Goal: Information Seeking & Learning: Compare options

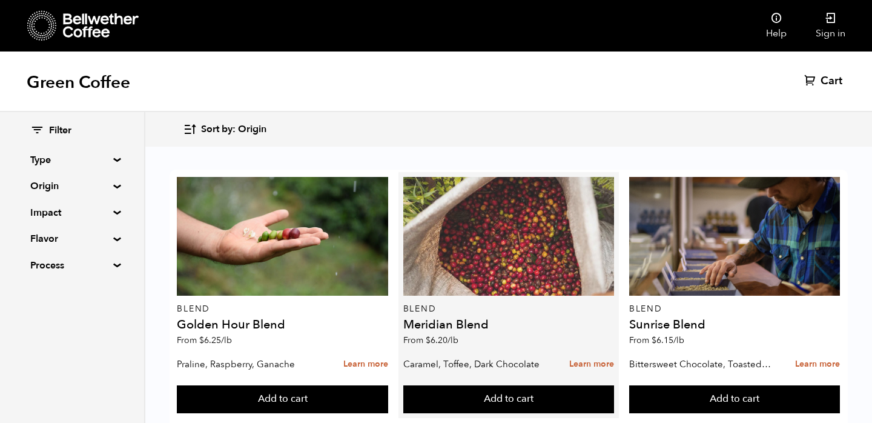
click at [505, 249] on div at bounding box center [508, 236] width 211 height 119
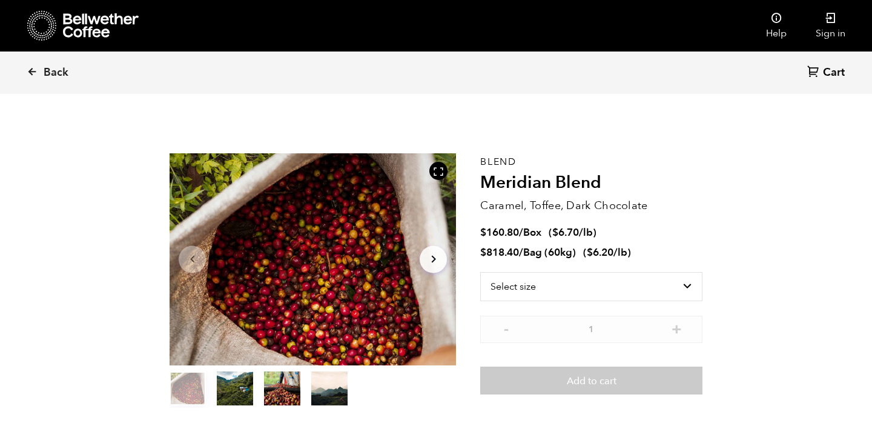
scroll to position [527, 518]
click at [520, 240] on ul "$ 160.80 / Box ( $ 6.70 /lb ) $ 818.40 / Bag (60kg) ( $ 6.20 /lb )" at bounding box center [591, 243] width 222 height 34
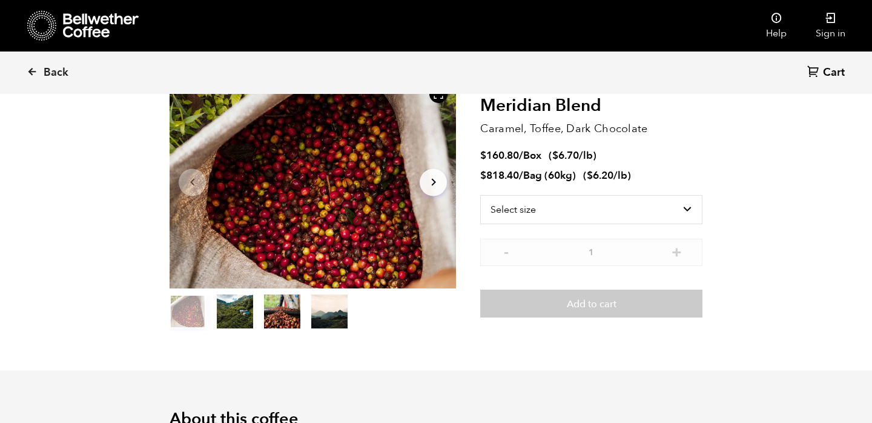
scroll to position [85, 0]
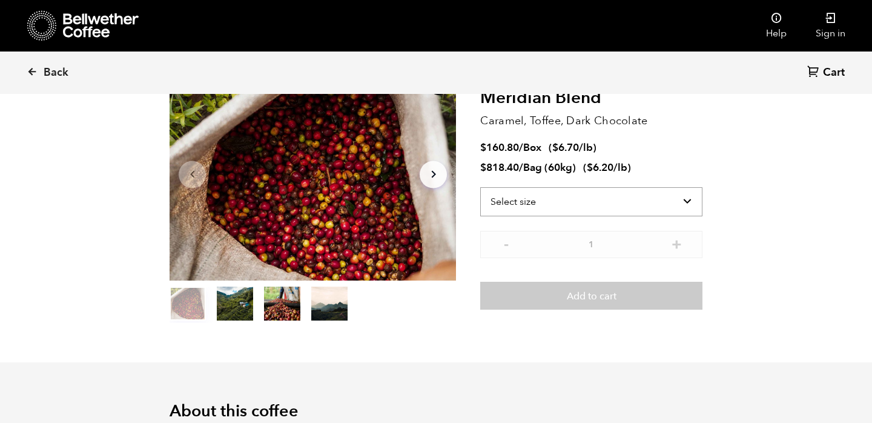
click at [545, 202] on select "Select size Bag (60kg) (132 lbs) Box (24 lbs)" at bounding box center [591, 201] width 222 height 29
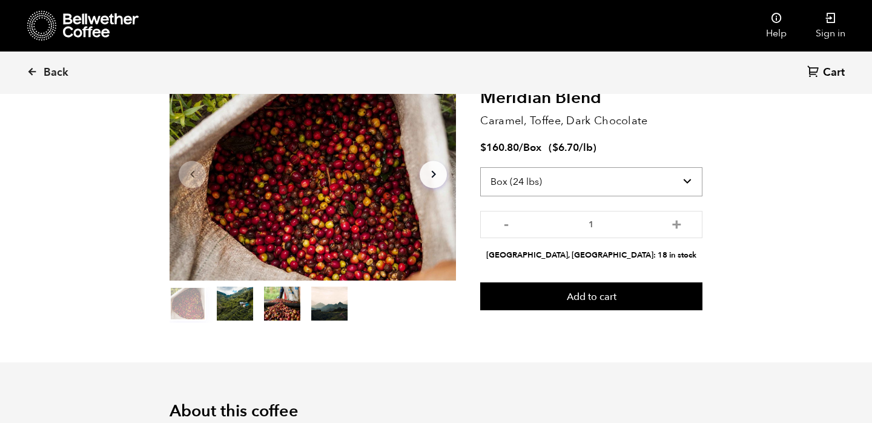
click at [569, 180] on select "Select size Bag (60kg) (132 lbs) Box (24 lbs)" at bounding box center [591, 181] width 222 height 29
select select "bag-3"
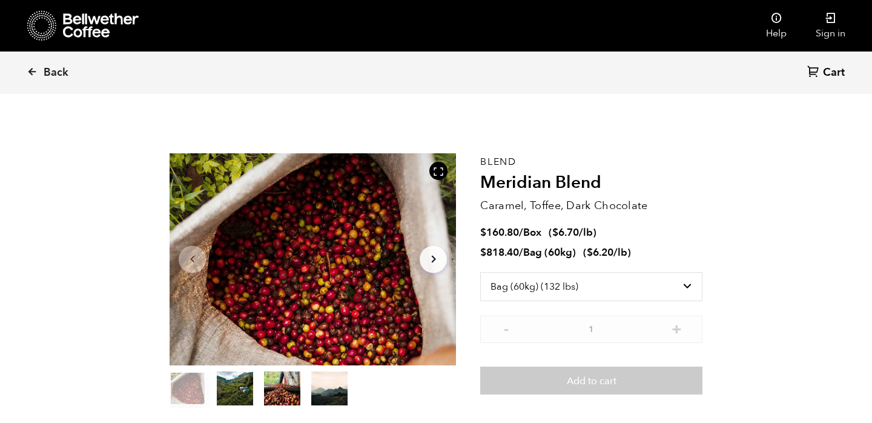
select select "bag-3"
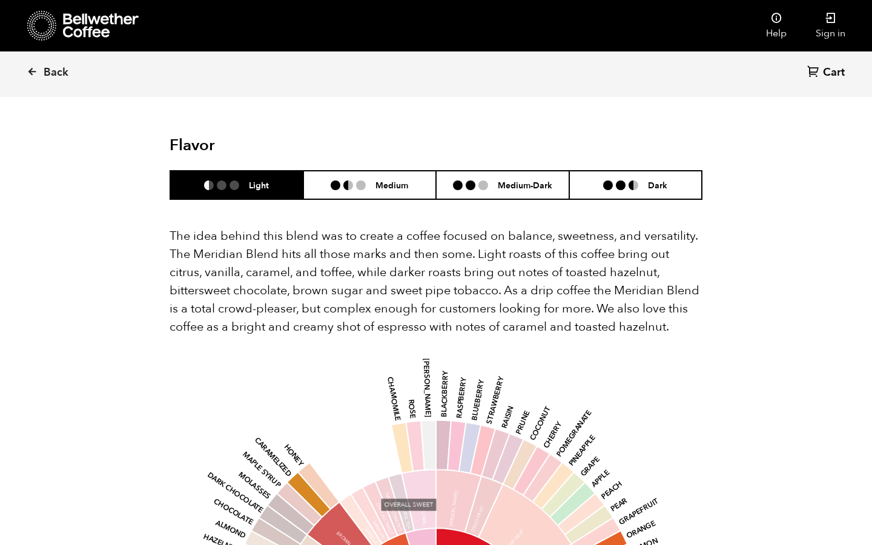
scroll to position [675, 0]
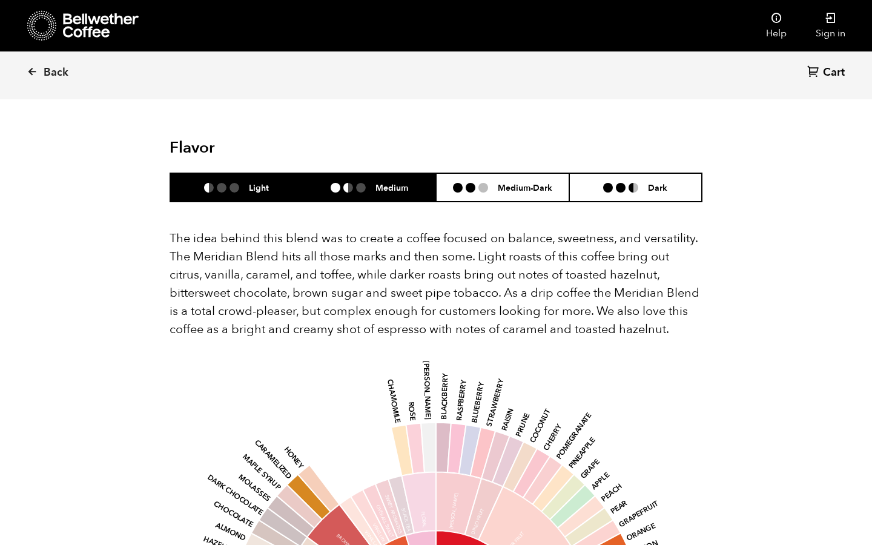
click at [368, 183] on ul at bounding box center [353, 188] width 45 height 10
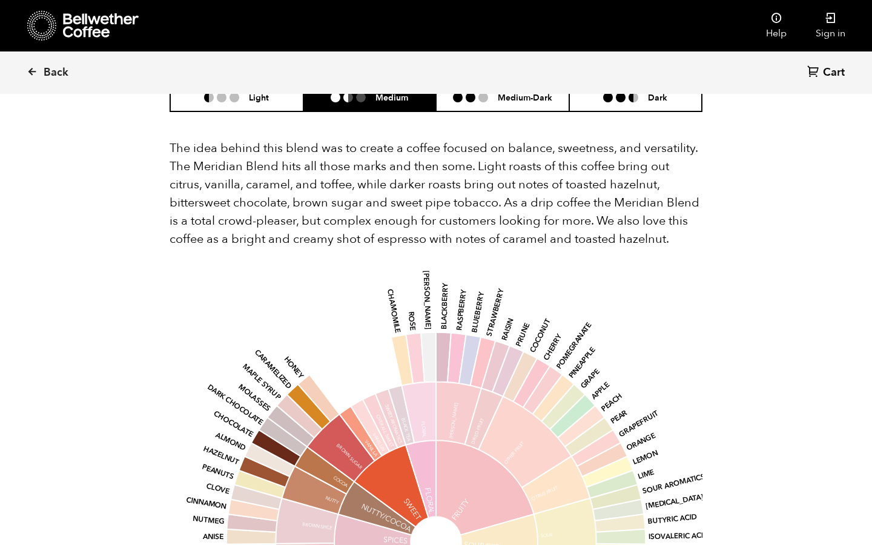
scroll to position [745, 0]
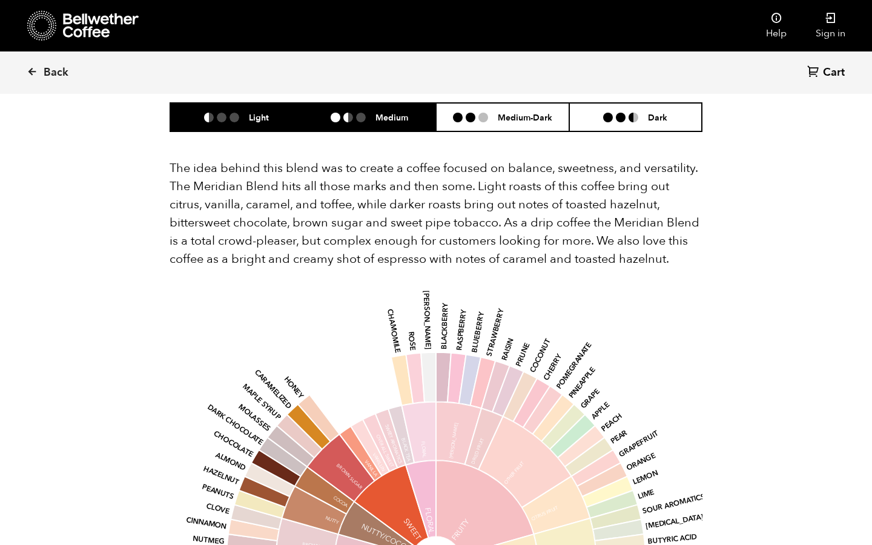
click at [266, 110] on li "Light" at bounding box center [236, 117] width 133 height 28
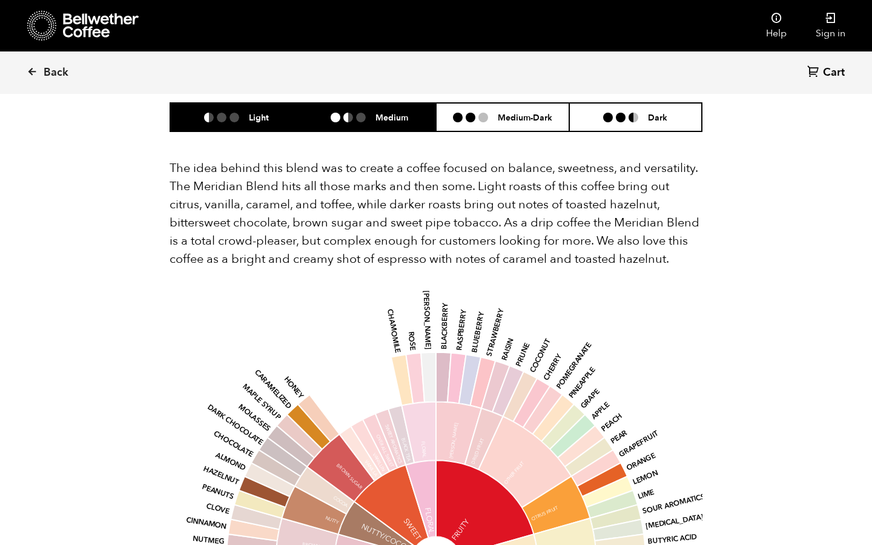
click at [338, 113] on li at bounding box center [336, 118] width 10 height 10
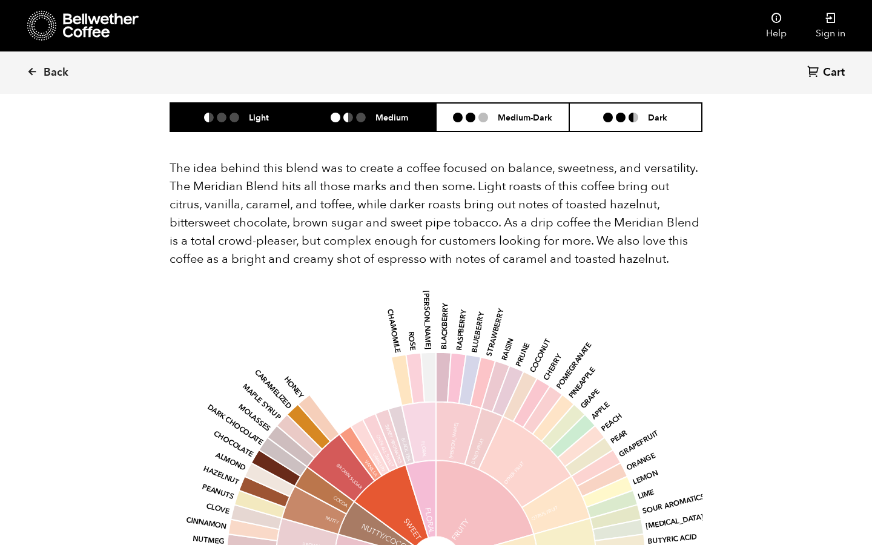
click at [225, 113] on li at bounding box center [222, 118] width 10 height 10
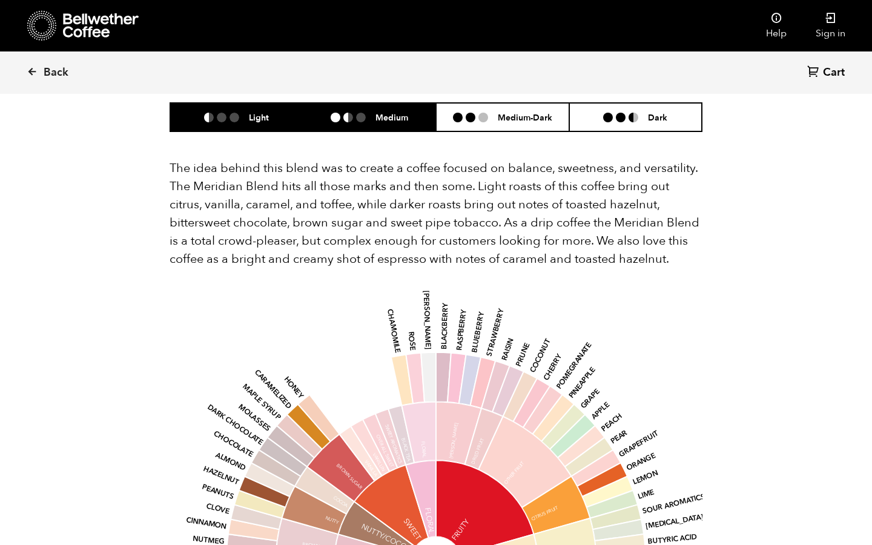
click at [340, 110] on li "Medium" at bounding box center [369, 117] width 133 height 28
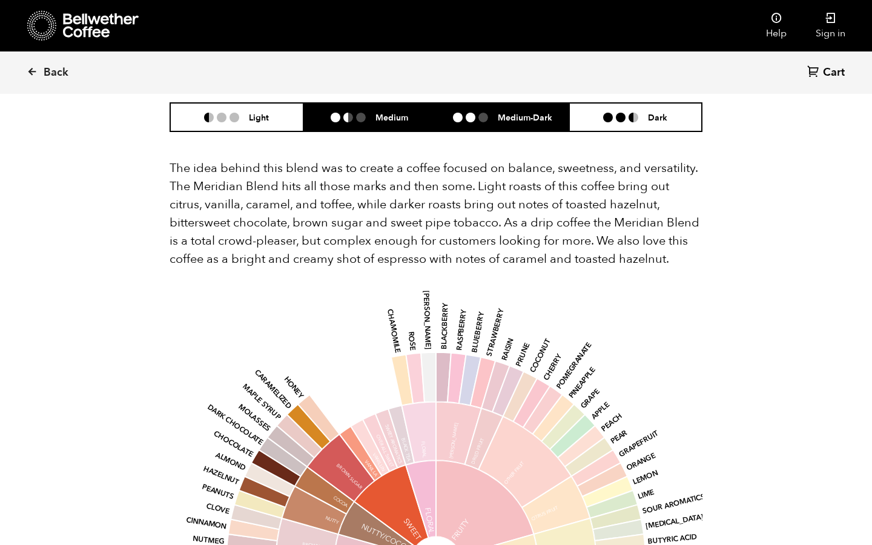
click at [470, 107] on li "Medium-Dark" at bounding box center [502, 117] width 133 height 28
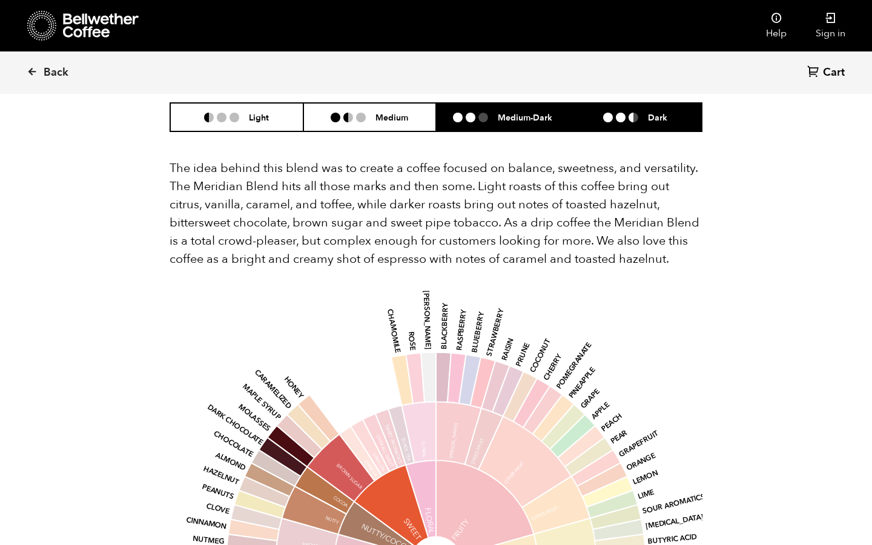
click at [626, 113] on ul at bounding box center [625, 118] width 45 height 10
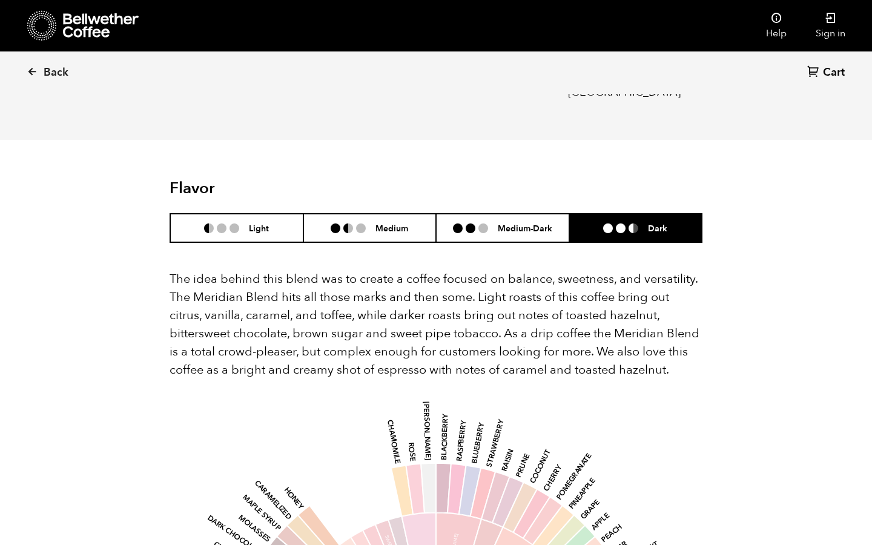
scroll to position [621, 0]
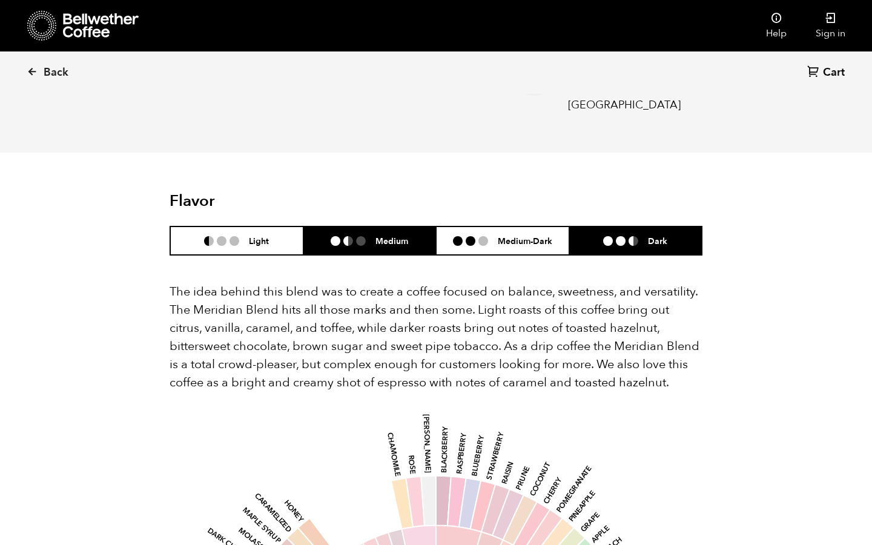
click at [382, 236] on h6 "Medium" at bounding box center [392, 241] width 33 height 10
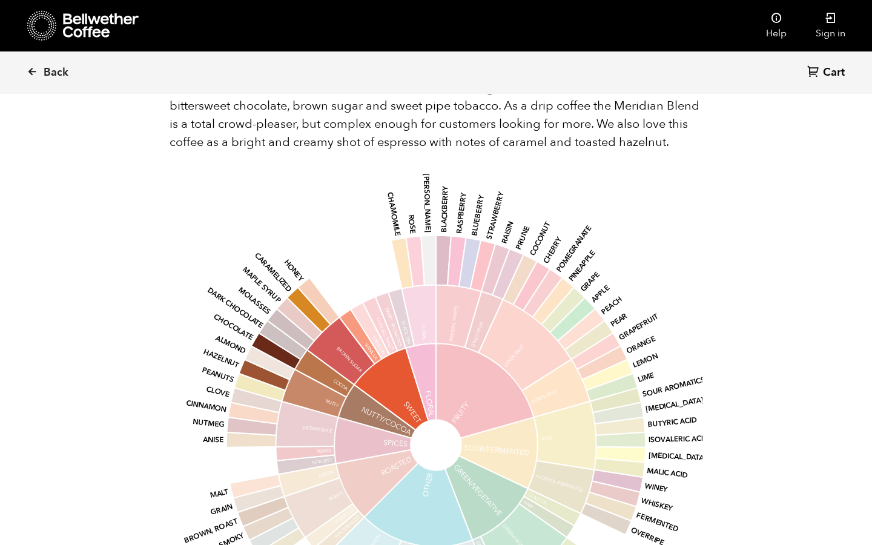
scroll to position [861, 0]
click at [382, 228] on icon "base Fruity Sour/Fermented Green/Vegetative Other Roasted Spices Nutty/Cocoa Sw…" at bounding box center [436, 446] width 506 height 515
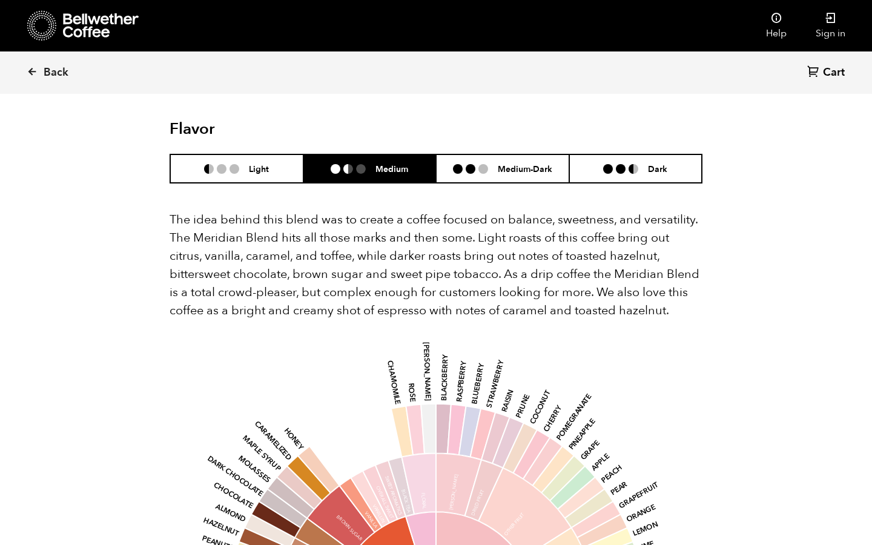
scroll to position [692, 0]
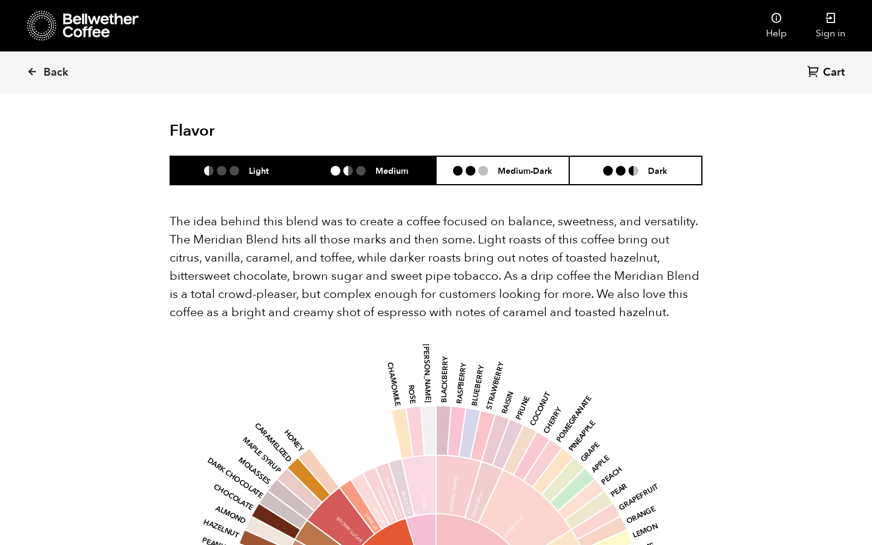
click at [239, 166] on li at bounding box center [235, 171] width 10 height 10
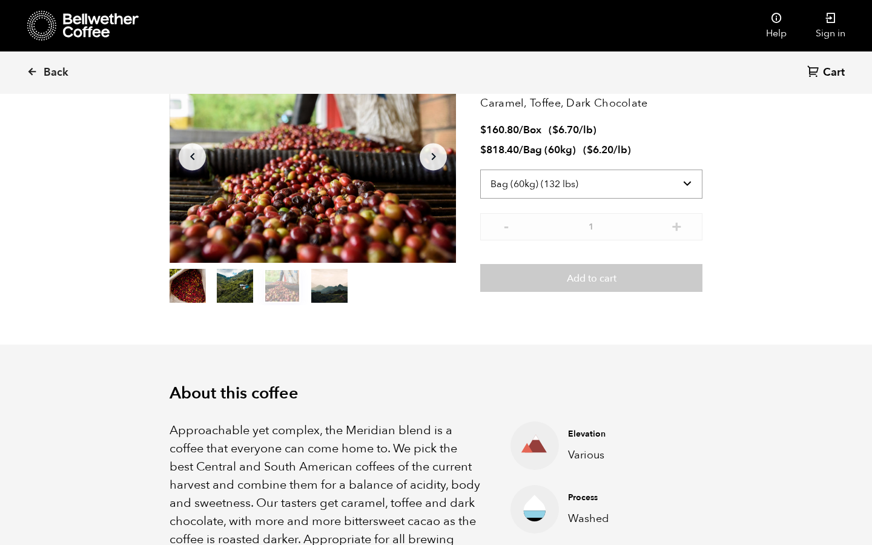
scroll to position [243, 0]
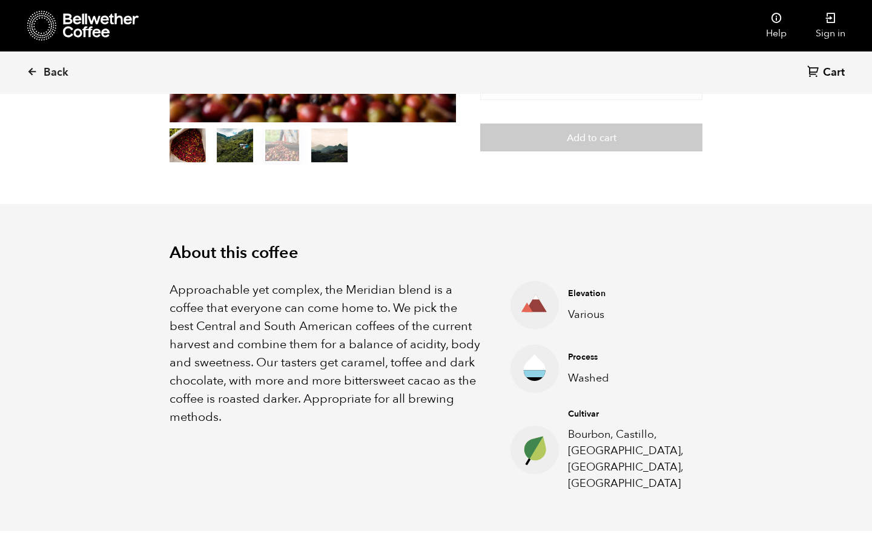
drag, startPoint x: 577, startPoint y: 276, endPoint x: 421, endPoint y: 262, distance: 156.3
click at [577, 276] on div "Approachable yet complex, the Meridian blend is a coffee that everyone can come…" at bounding box center [436, 377] width 533 height 229
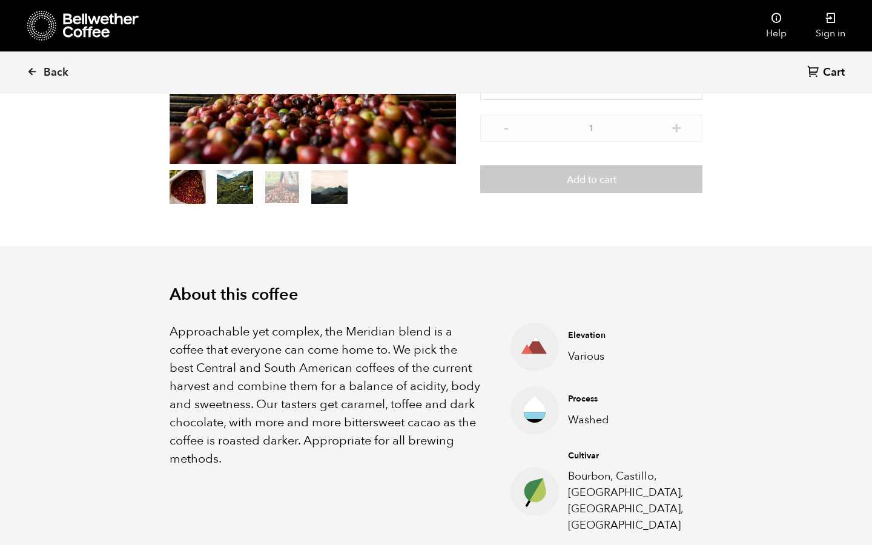
scroll to position [0, 0]
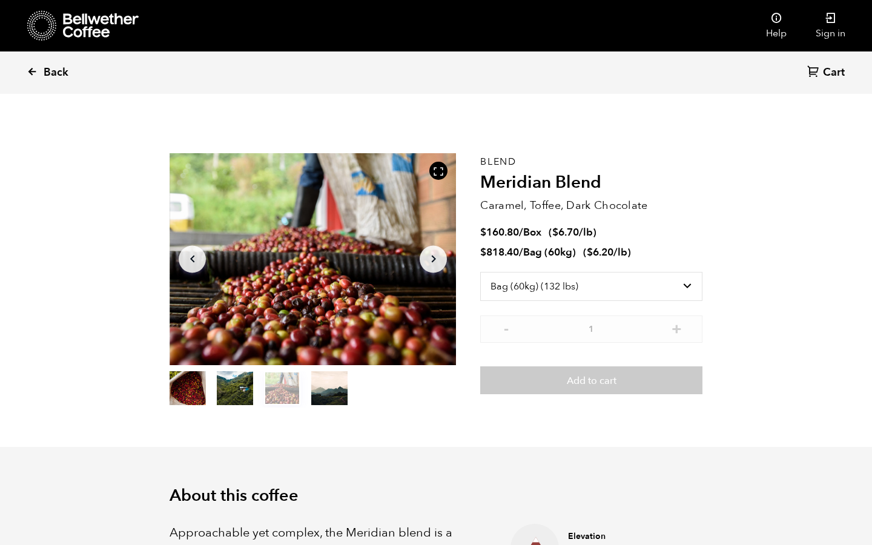
click at [32, 71] on icon at bounding box center [32, 71] width 11 height 11
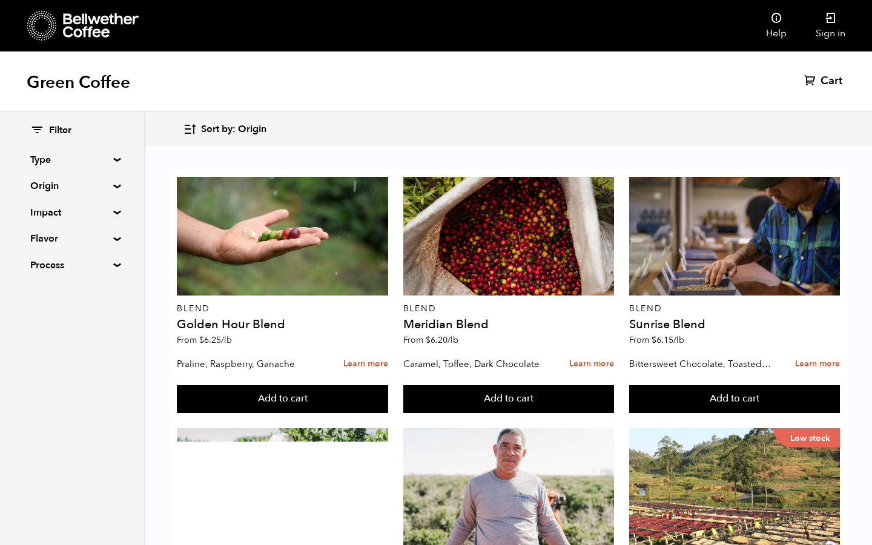
scroll to position [736, 0]
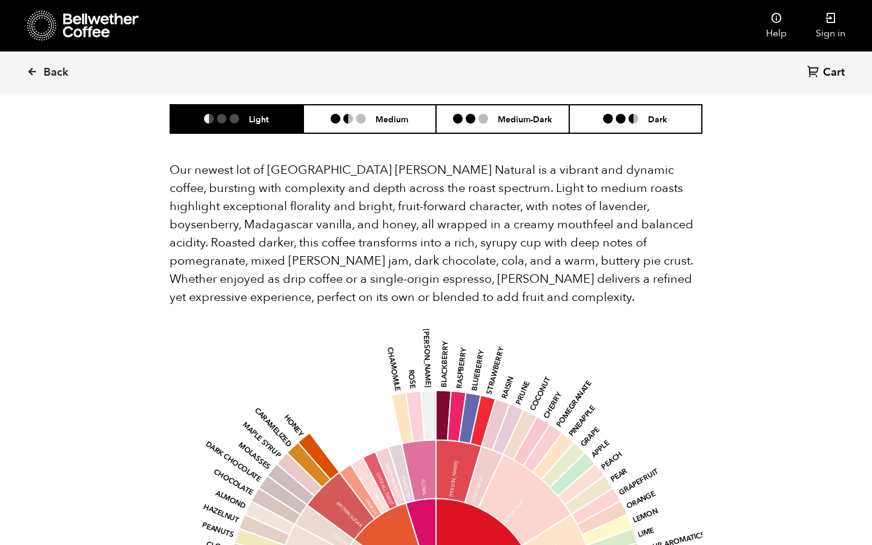
scroll to position [1136, 0]
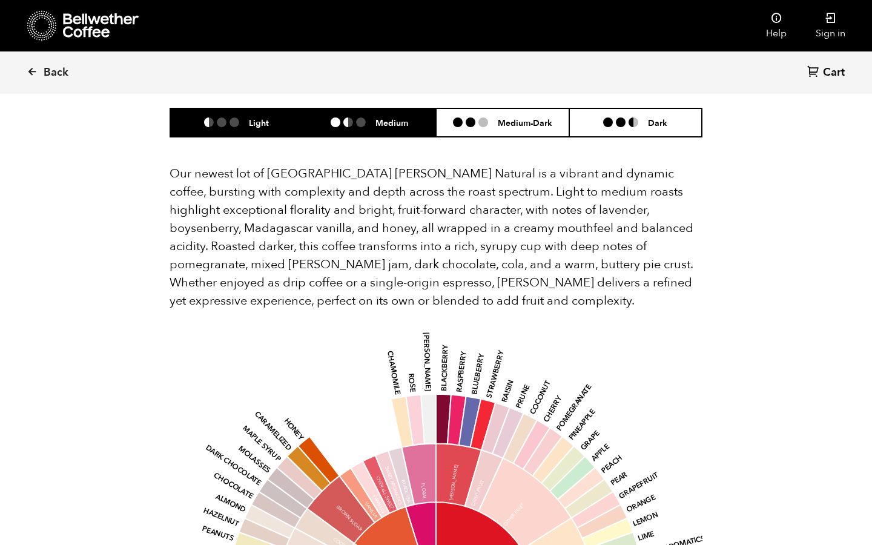
click at [372, 125] on ul at bounding box center [353, 123] width 45 height 10
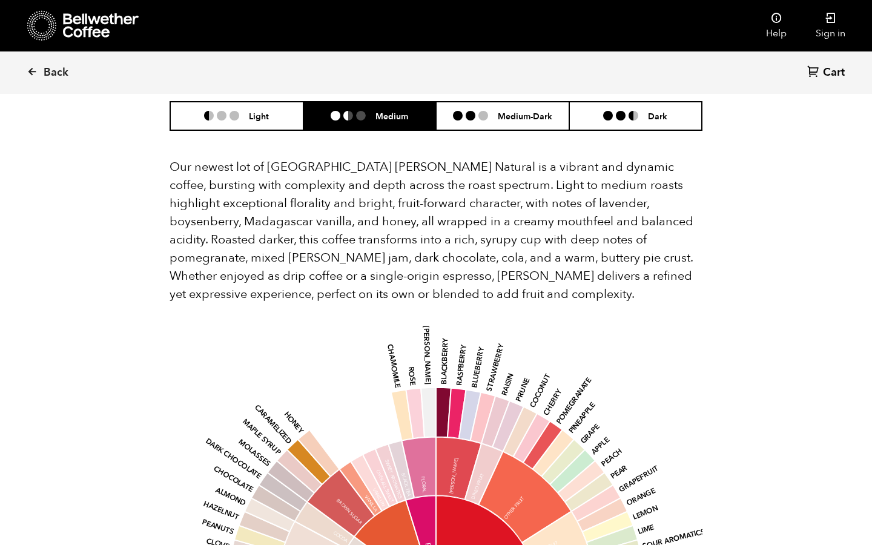
scroll to position [1145, 0]
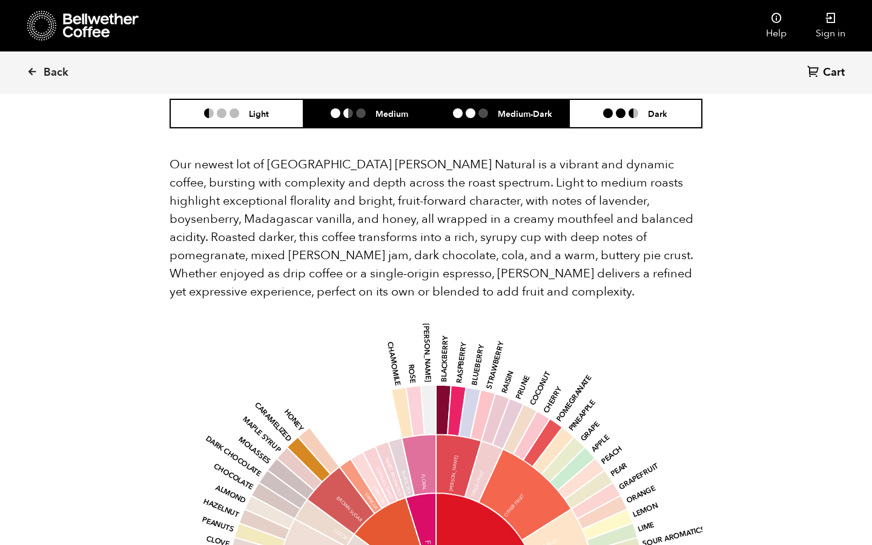
click at [491, 118] on ul at bounding box center [475, 113] width 45 height 10
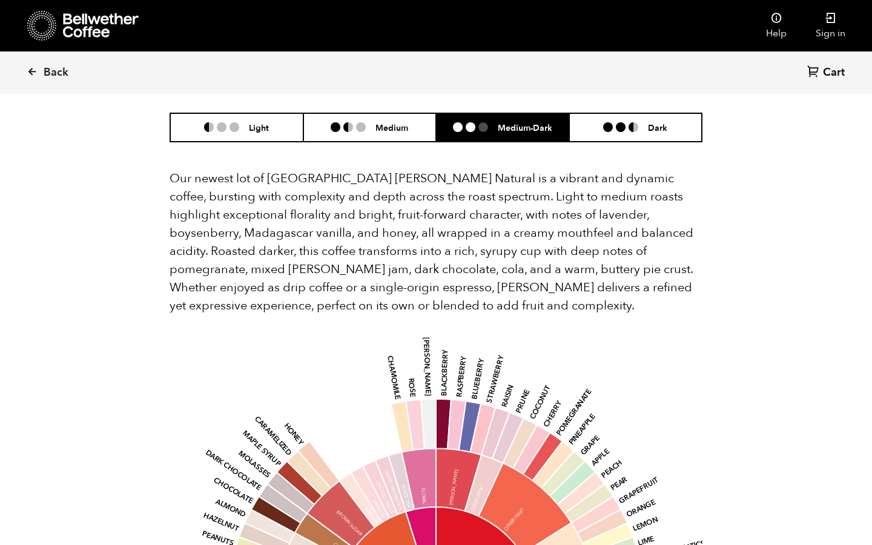
scroll to position [1099, 0]
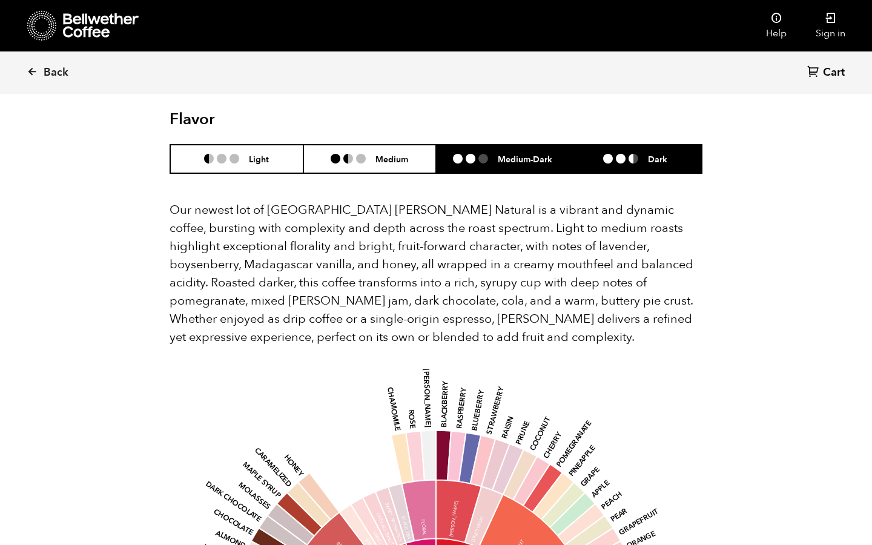
click at [619, 158] on li at bounding box center [621, 159] width 10 height 10
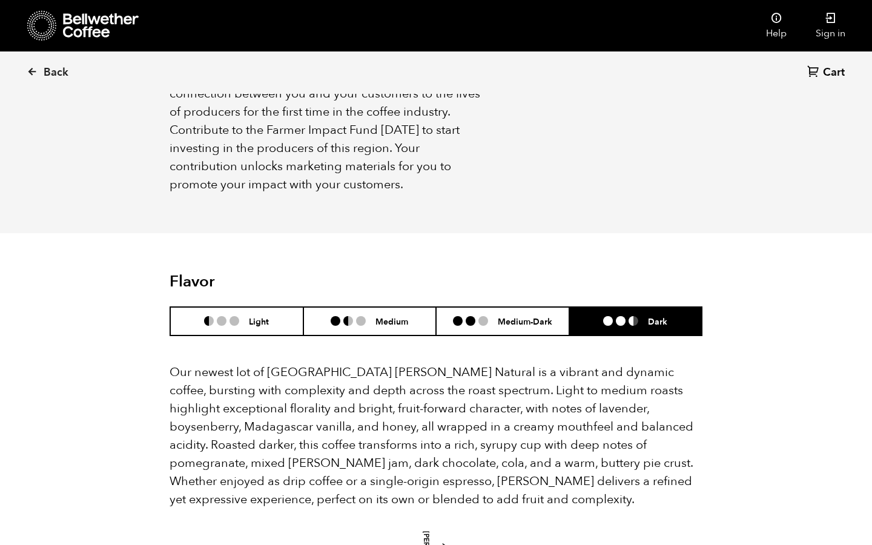
scroll to position [979, 0]
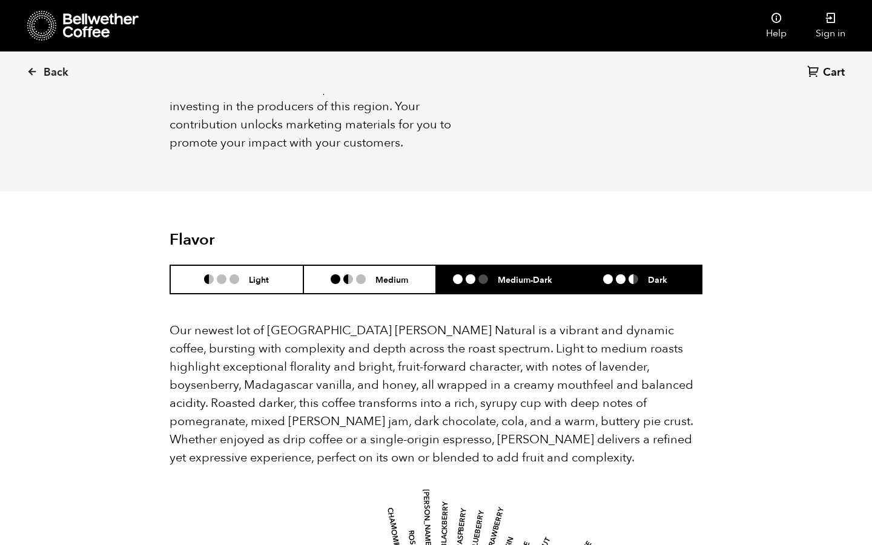
click at [520, 274] on h6 "Medium-Dark" at bounding box center [525, 279] width 55 height 10
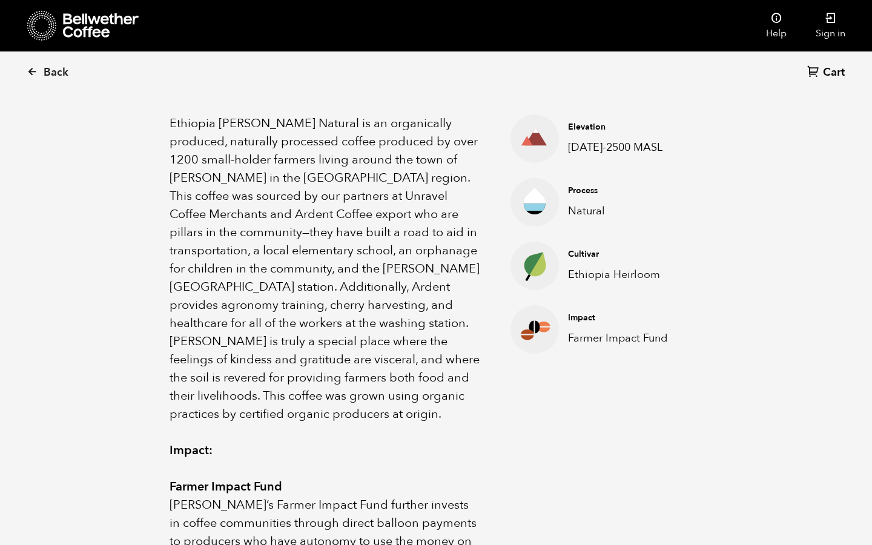
scroll to position [191, 0]
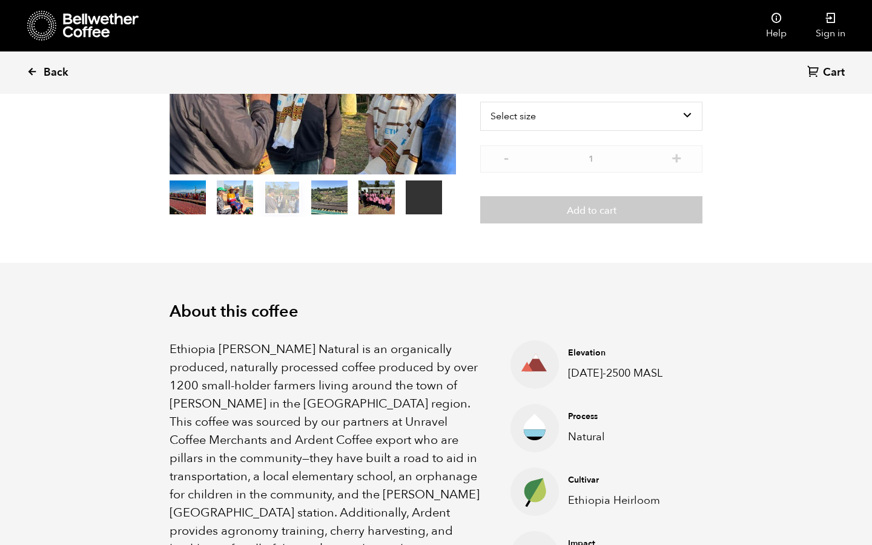
click at [30, 67] on icon at bounding box center [32, 71] width 11 height 11
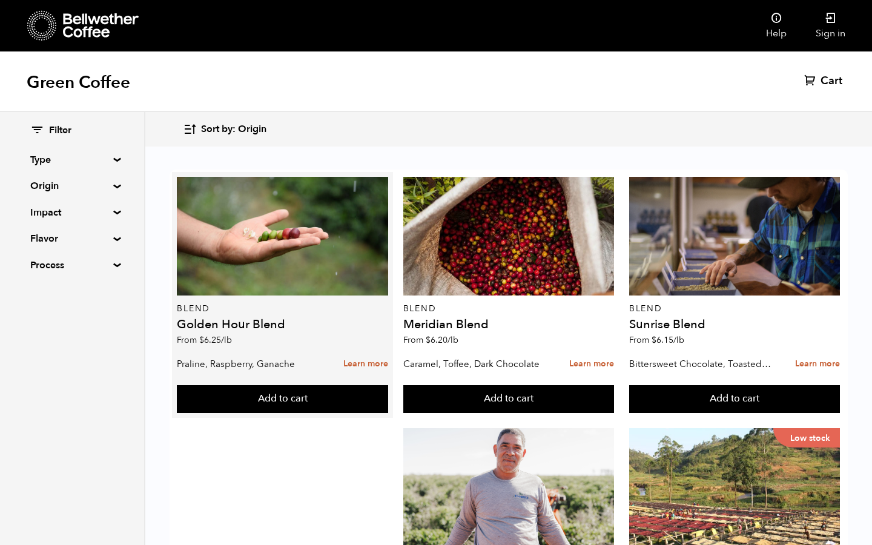
scroll to position [1161, 0]
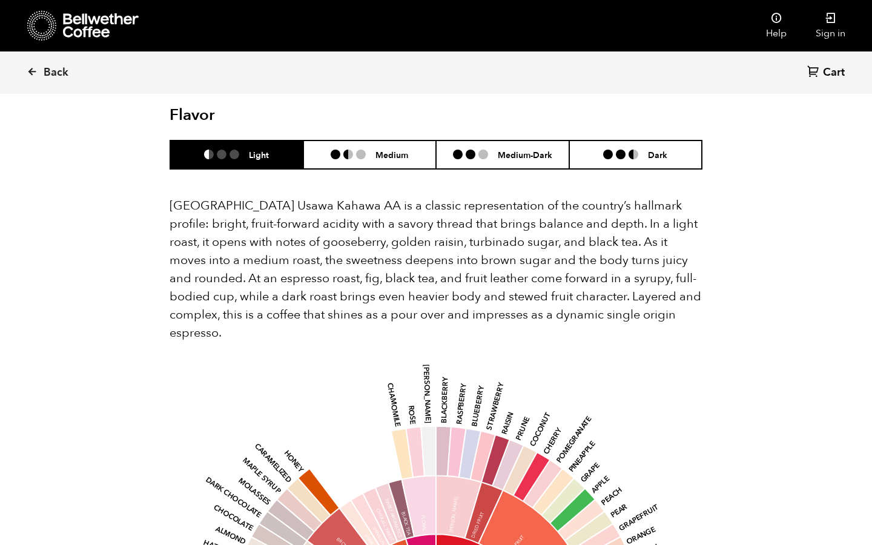
scroll to position [830, 0]
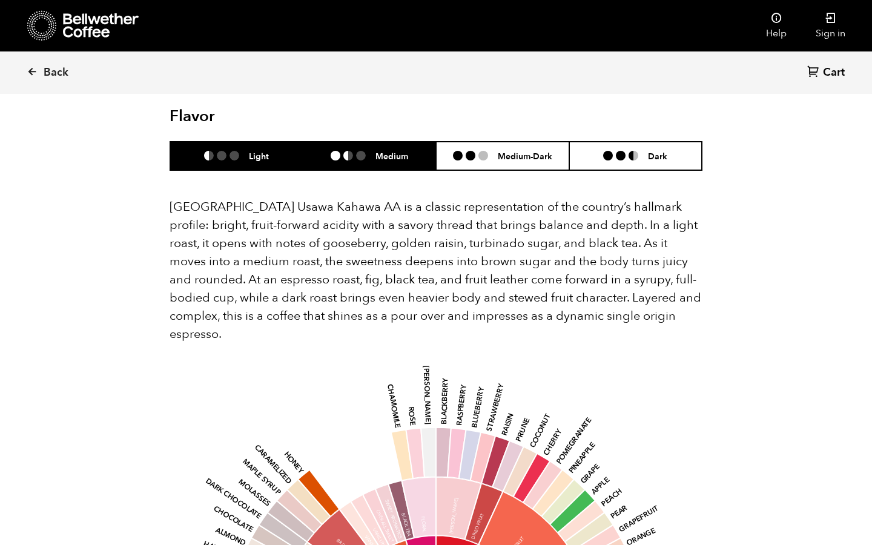
click at [382, 151] on h6 "Medium" at bounding box center [392, 156] width 33 height 10
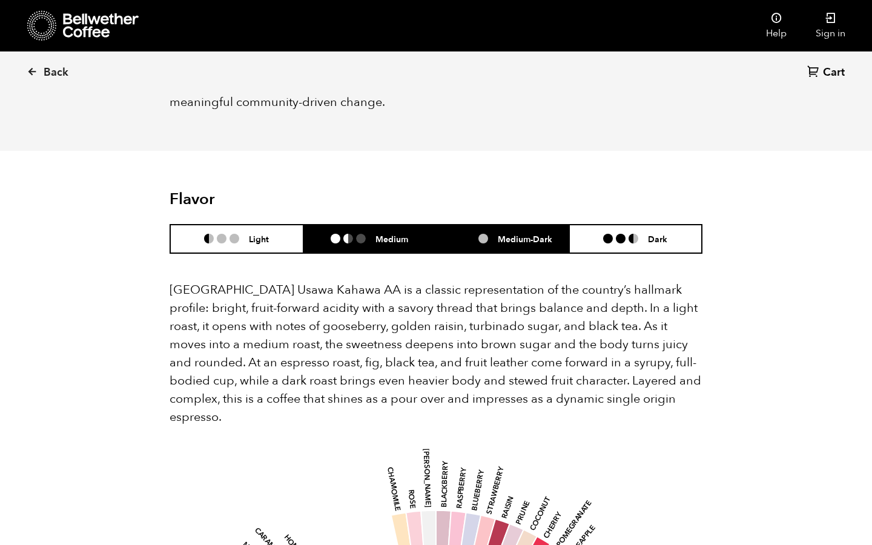
scroll to position [740, 0]
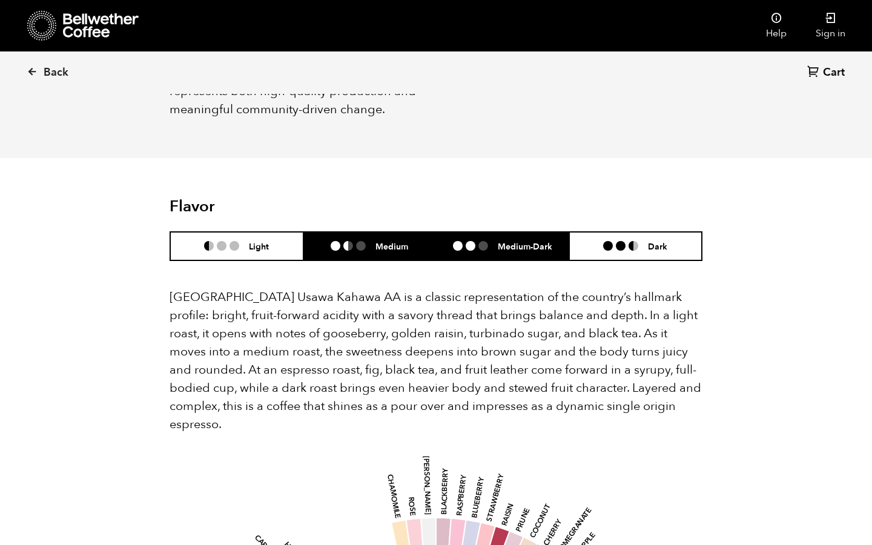
click at [492, 241] on ul at bounding box center [475, 246] width 45 height 10
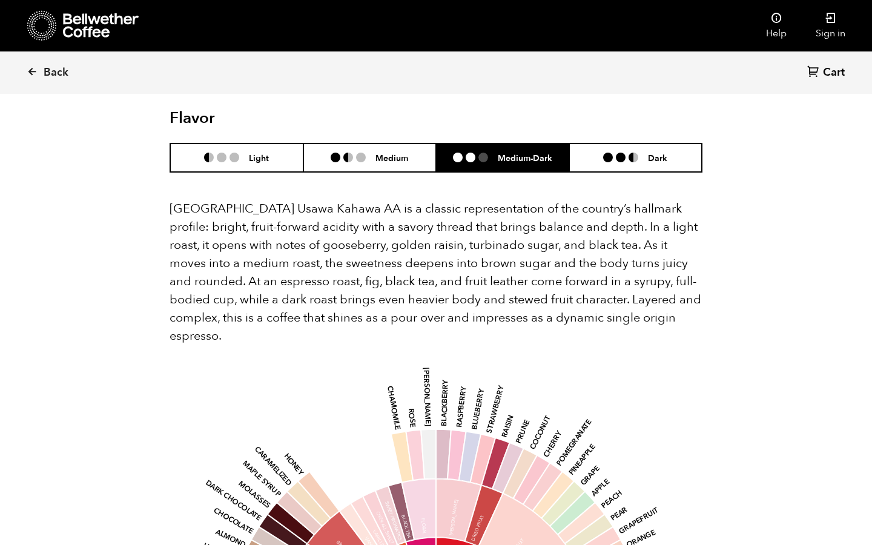
scroll to position [827, 0]
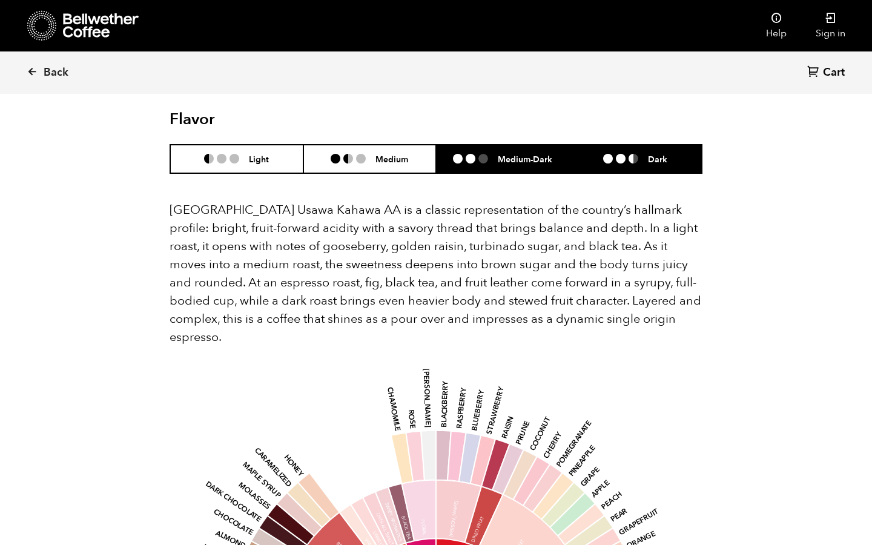
click at [621, 154] on li at bounding box center [621, 159] width 10 height 10
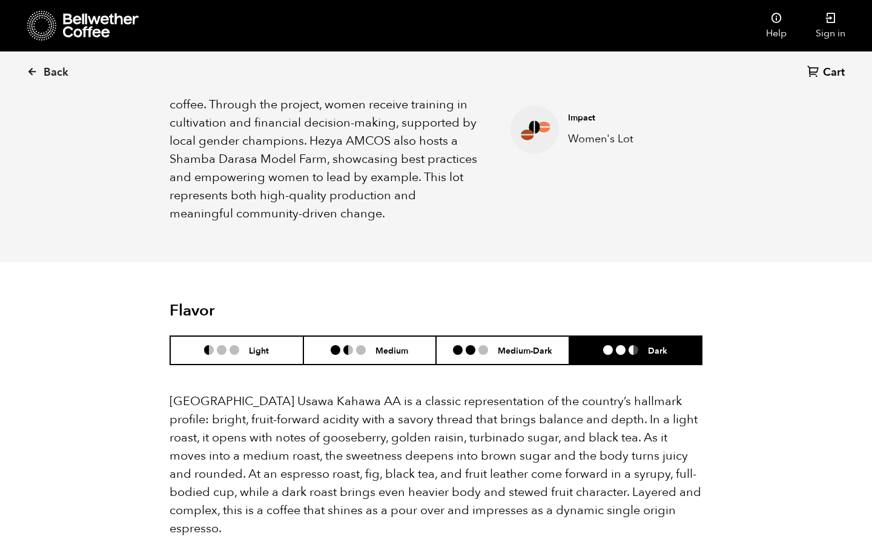
scroll to position [628, 0]
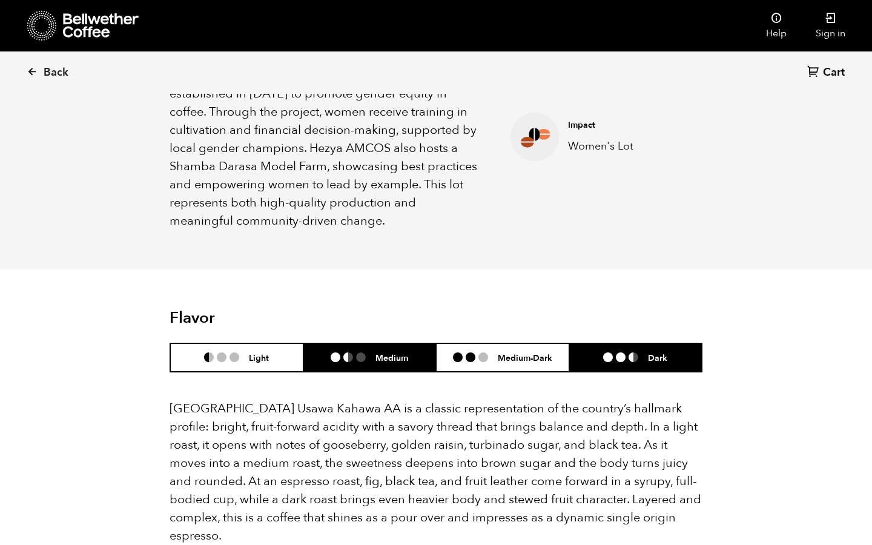
click at [374, 353] on ul at bounding box center [353, 358] width 45 height 10
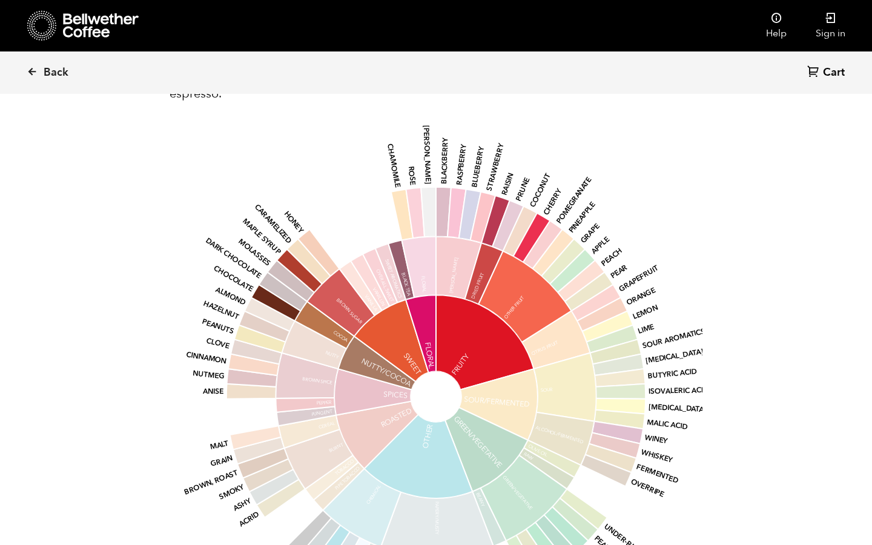
scroll to position [1070, 0]
click at [33, 68] on icon at bounding box center [32, 71] width 11 height 11
